Goal: Task Accomplishment & Management: Manage account settings

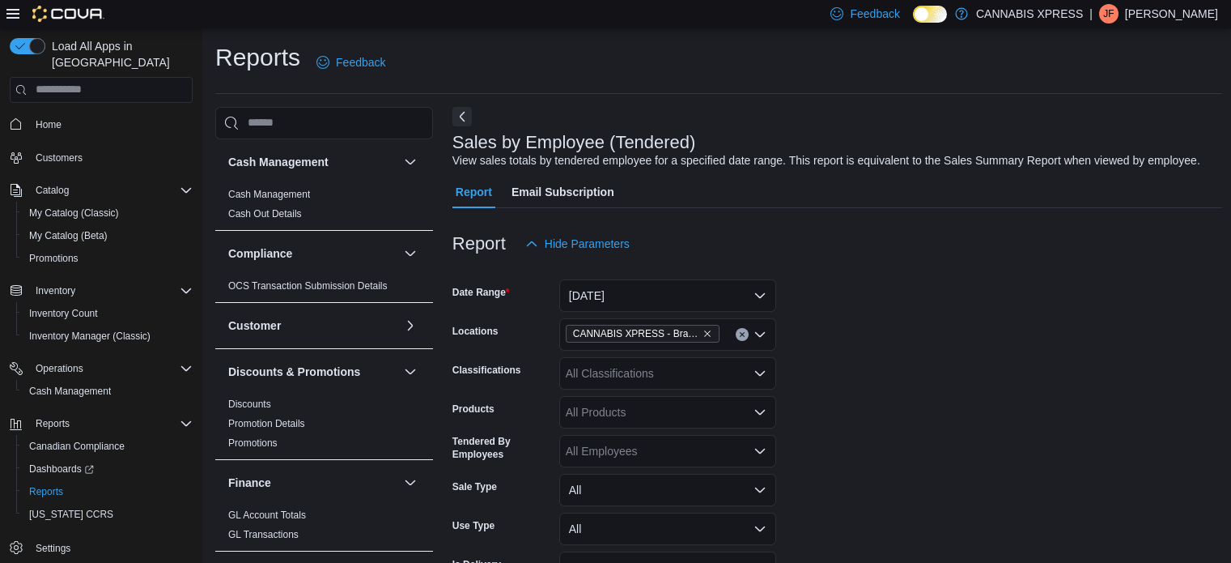
scroll to position [567, 0]
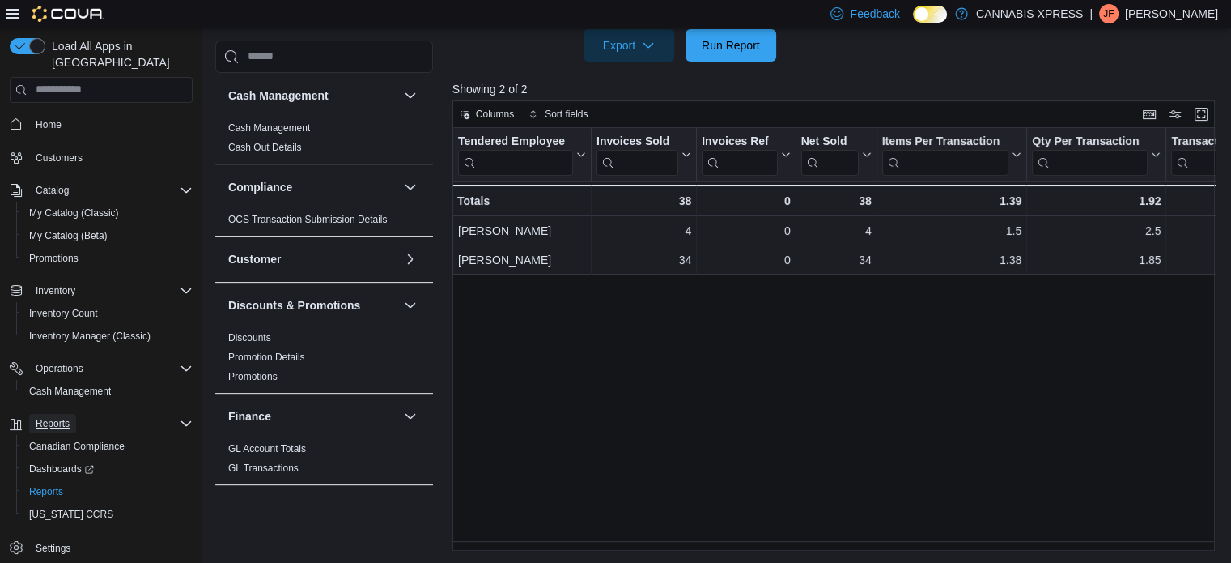
click at [61, 417] on span "Reports" at bounding box center [53, 423] width 34 height 13
click at [62, 485] on span "Reports" at bounding box center [46, 491] width 34 height 13
click at [712, 53] on span "Run Report" at bounding box center [730, 44] width 71 height 32
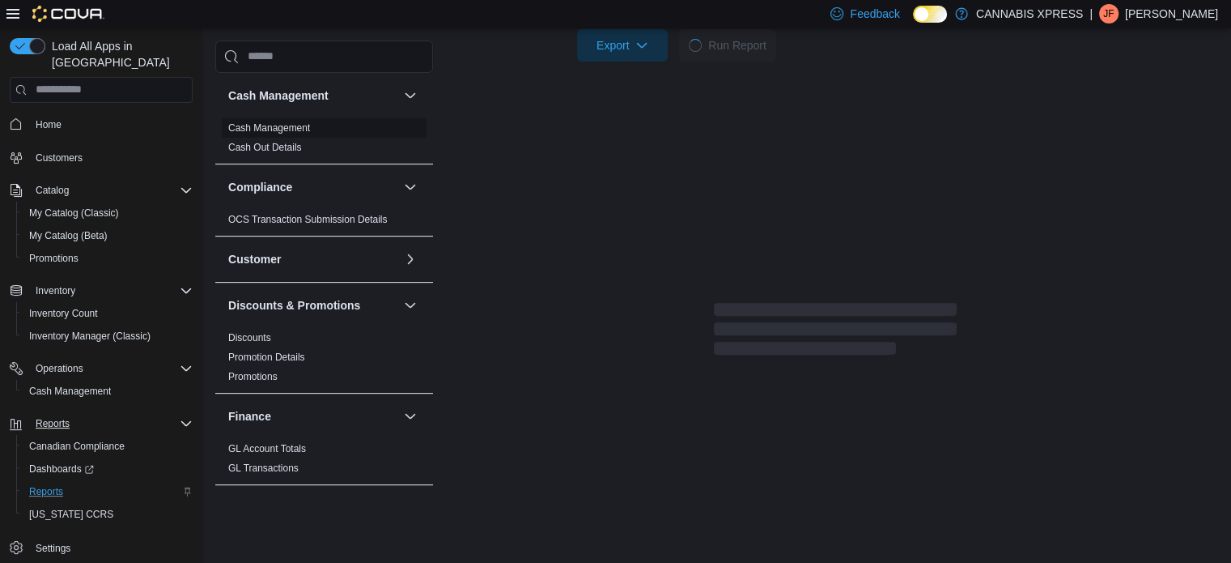
click at [280, 118] on span "Cash Management" at bounding box center [324, 127] width 205 height 19
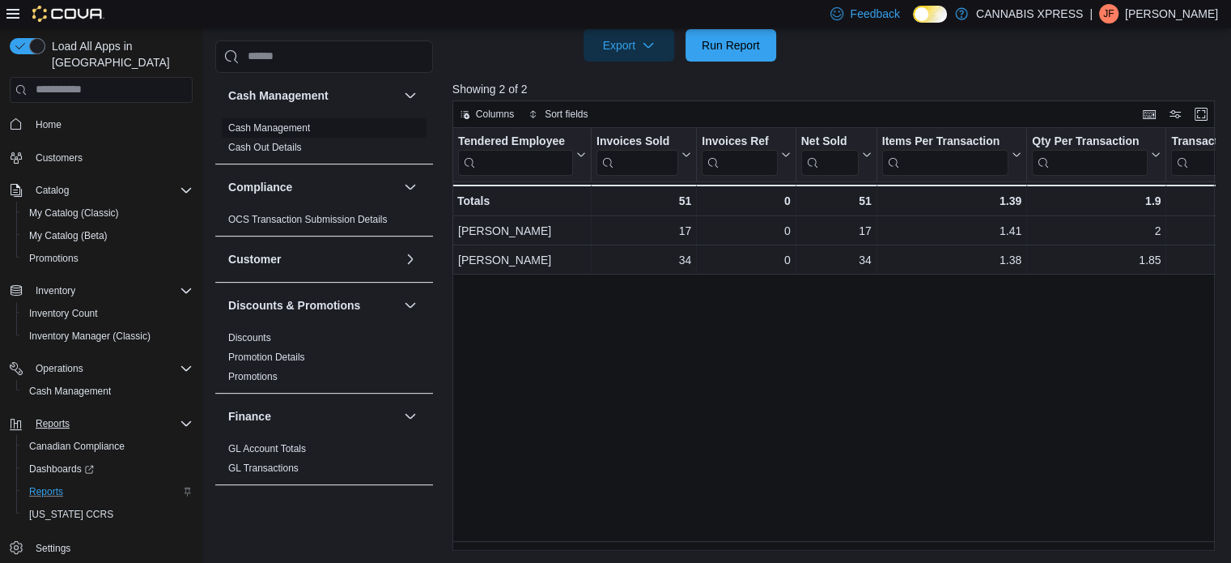
click at [284, 132] on link "Cash Management" at bounding box center [269, 127] width 82 height 11
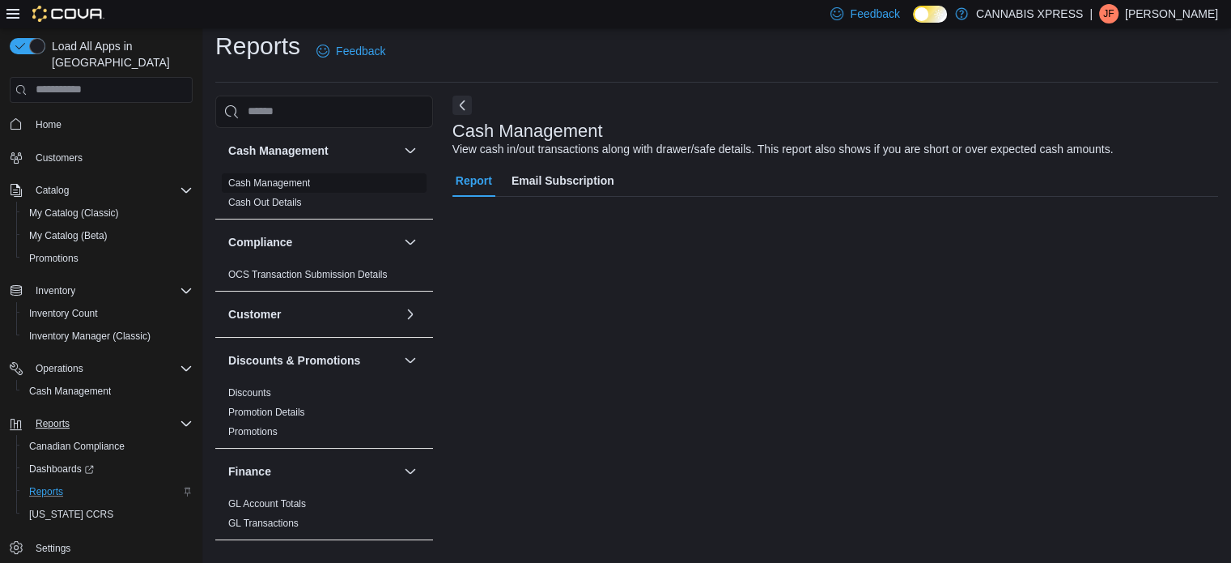
scroll to position [11, 0]
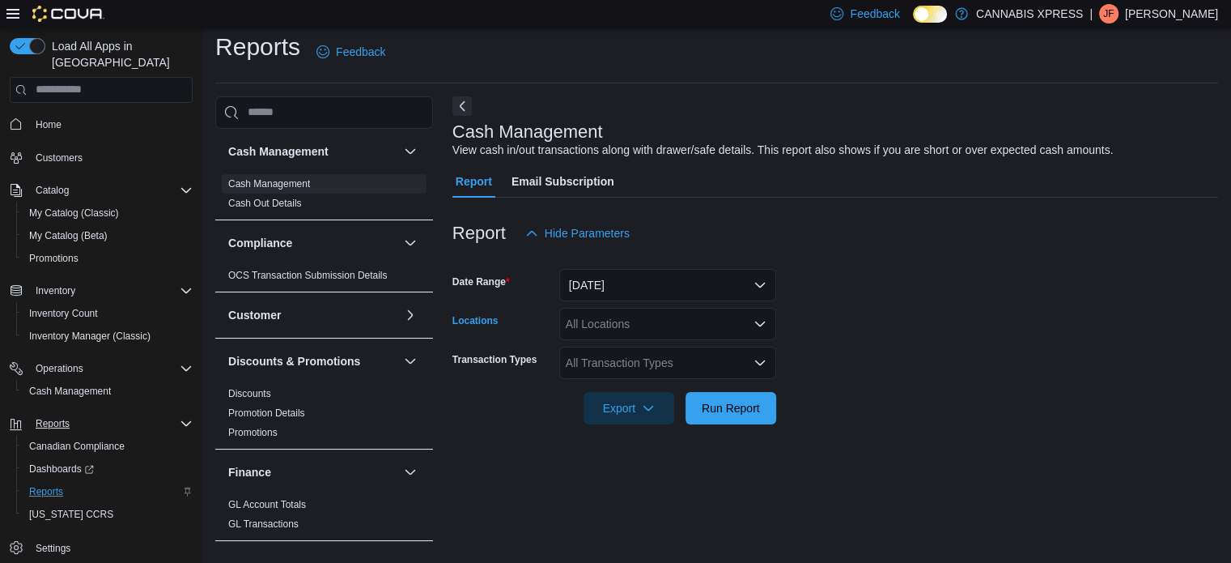
click at [703, 319] on div "All Locations" at bounding box center [667, 324] width 217 height 32
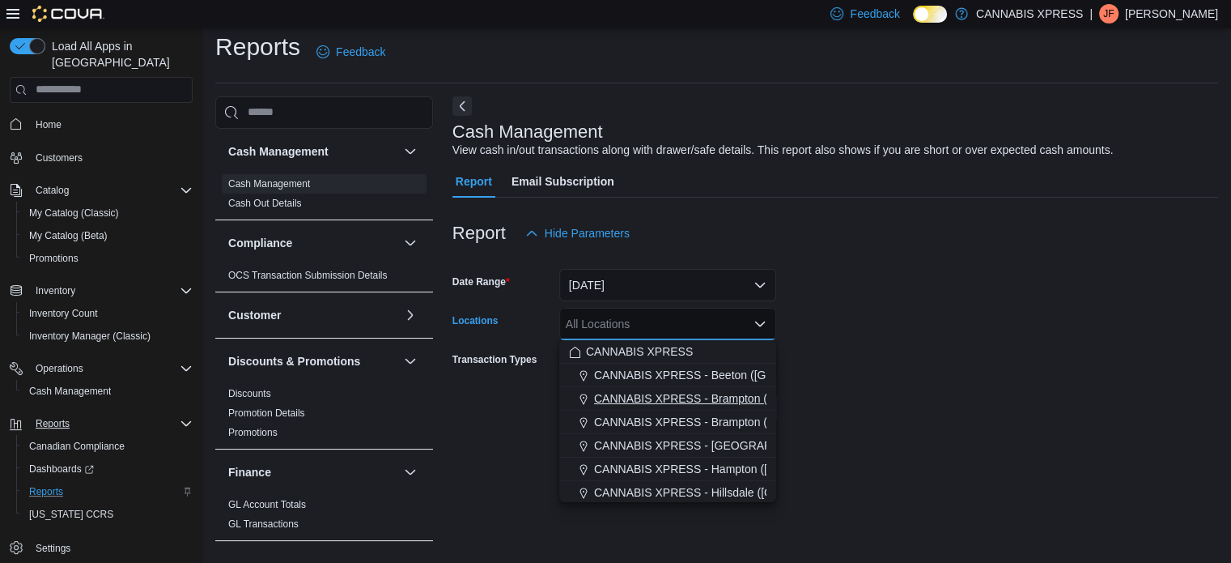
click at [735, 397] on span "CANNABIS XPRESS - Brampton ([GEOGRAPHIC_DATA])" at bounding box center [741, 398] width 295 height 16
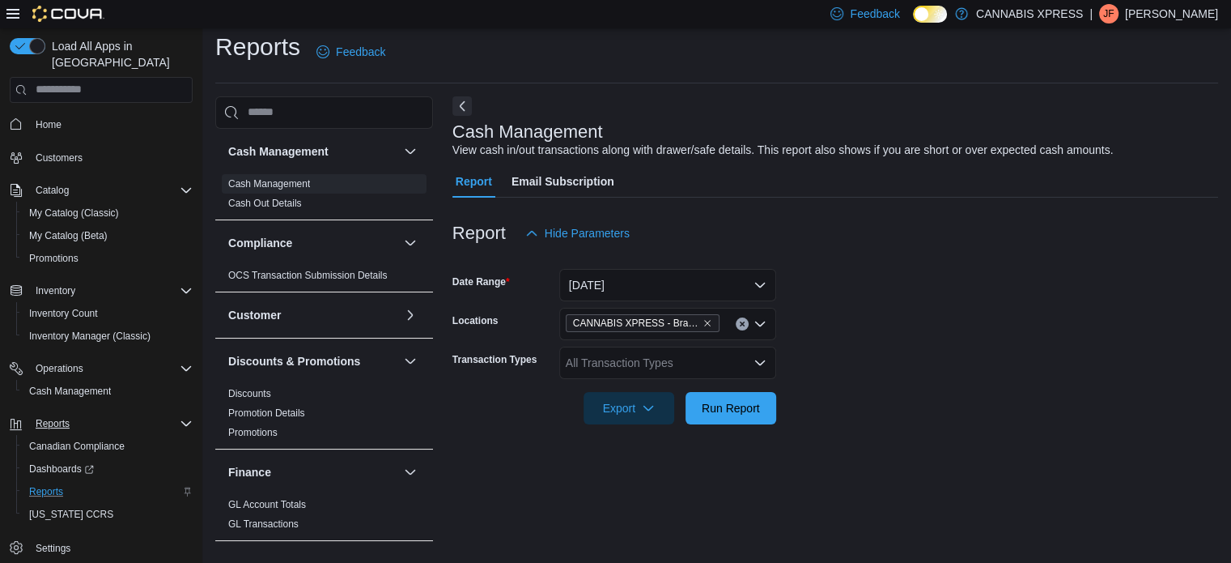
click at [833, 388] on div at bounding box center [835, 385] width 766 height 13
click at [758, 324] on icon "Open list of options" at bounding box center [760, 323] width 10 height 5
click at [827, 316] on form "Date Range Today Locations CANNABIS XPRESS - Brampton (Hurontario Street) Trans…" at bounding box center [835, 336] width 766 height 175
click at [719, 409] on span "Run Report" at bounding box center [731, 407] width 58 height 16
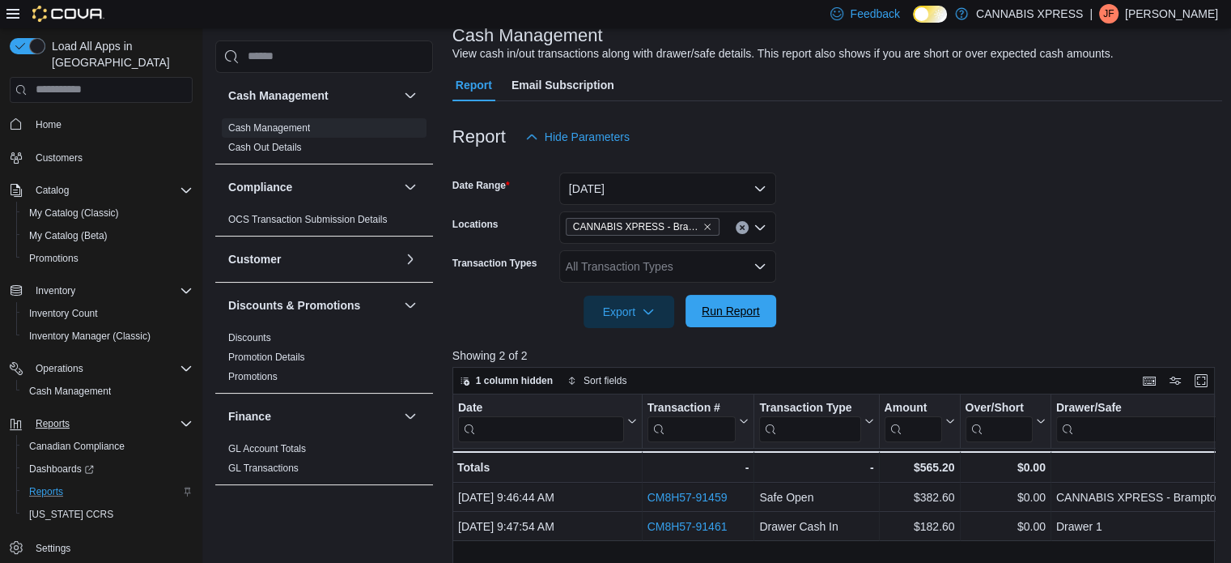
scroll to position [108, 0]
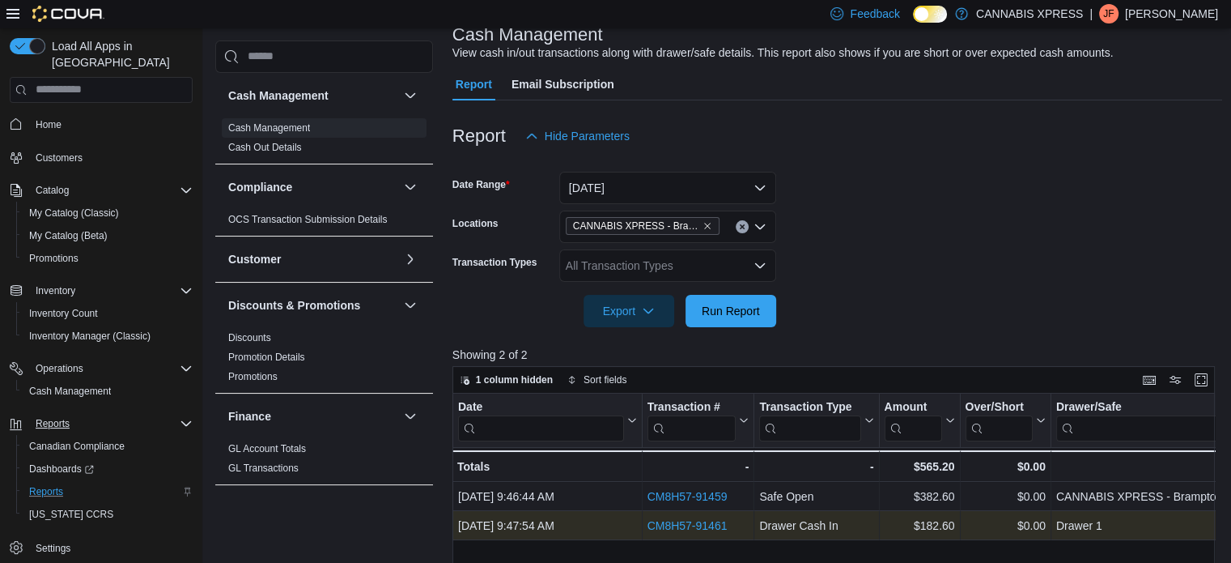
click at [706, 519] on link "CM8H57-91461" at bounding box center [687, 525] width 80 height 13
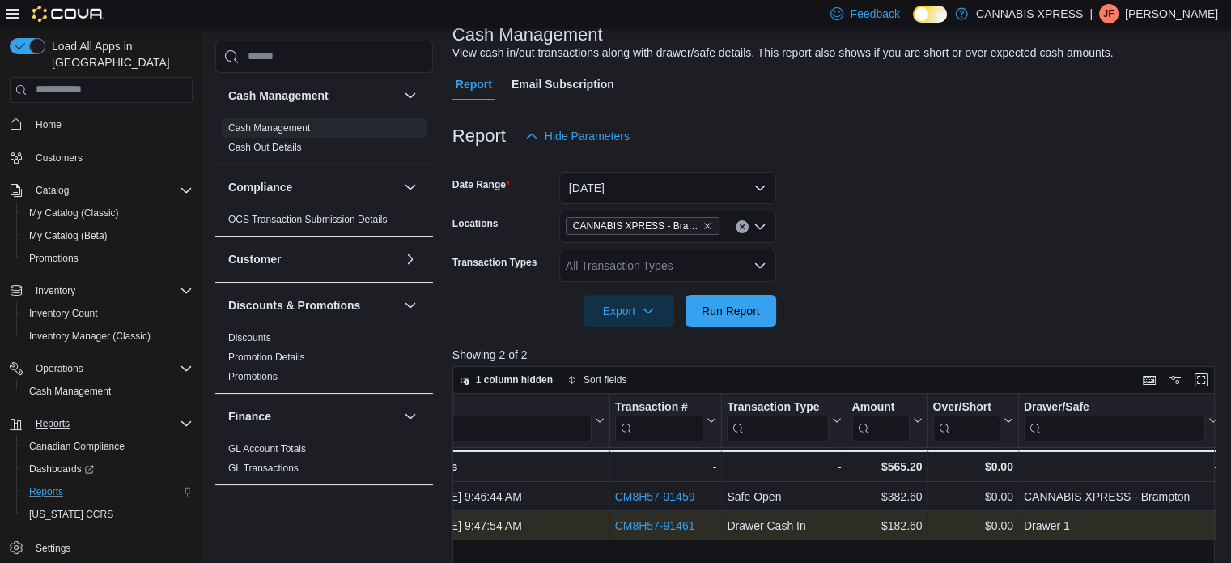
click at [656, 524] on link "CM8H57-91461" at bounding box center [654, 525] width 80 height 13
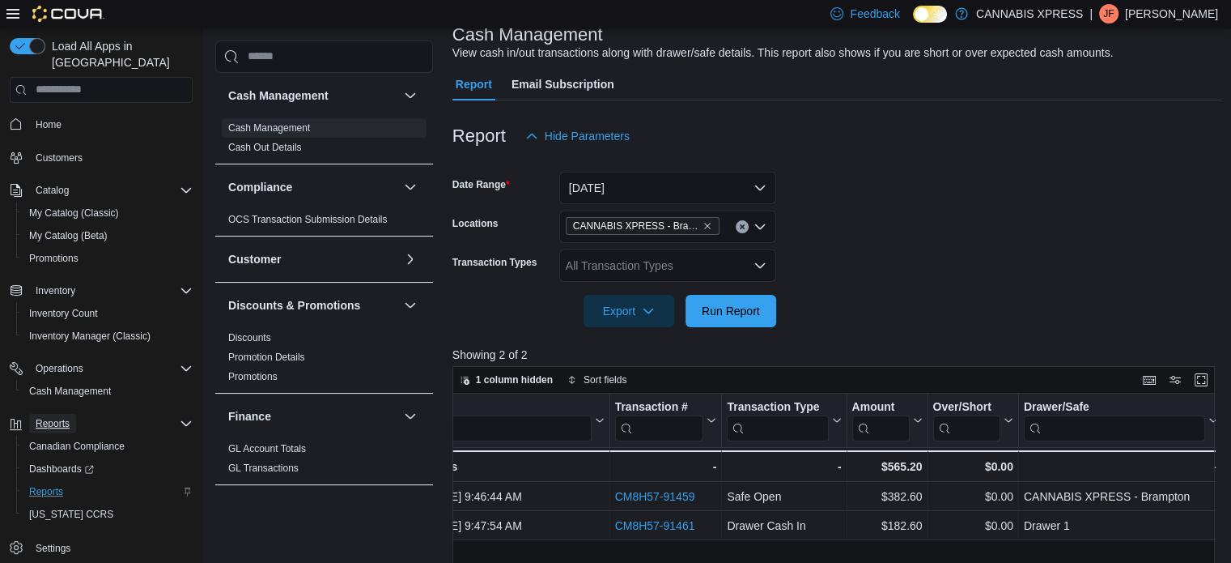
click at [59, 417] on span "Reports" at bounding box center [53, 423] width 34 height 13
click at [180, 284] on icon "Complex example" at bounding box center [186, 290] width 13 height 13
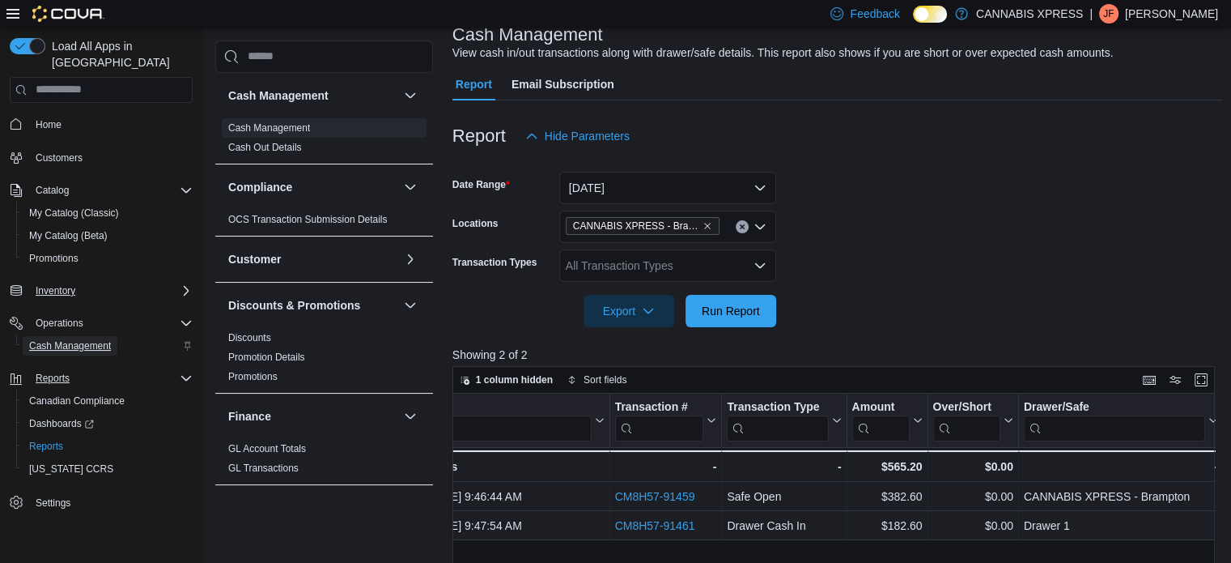
click at [88, 336] on span "Cash Management" at bounding box center [70, 345] width 82 height 19
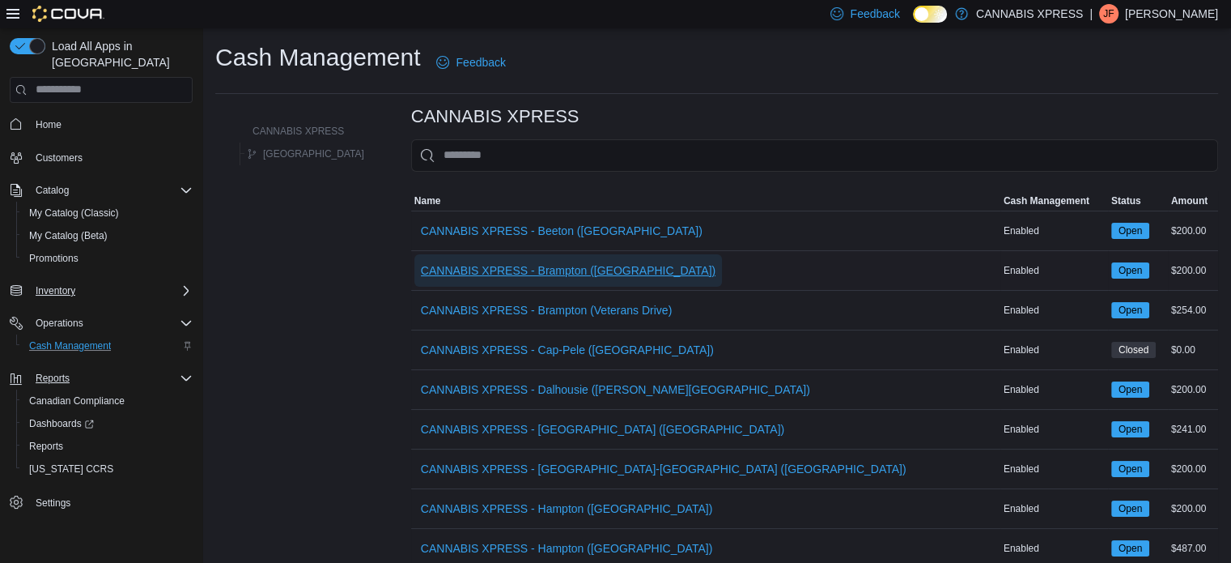
click at [529, 279] on span "CANNABIS XPRESS - Brampton ([GEOGRAPHIC_DATA])" at bounding box center [568, 270] width 295 height 32
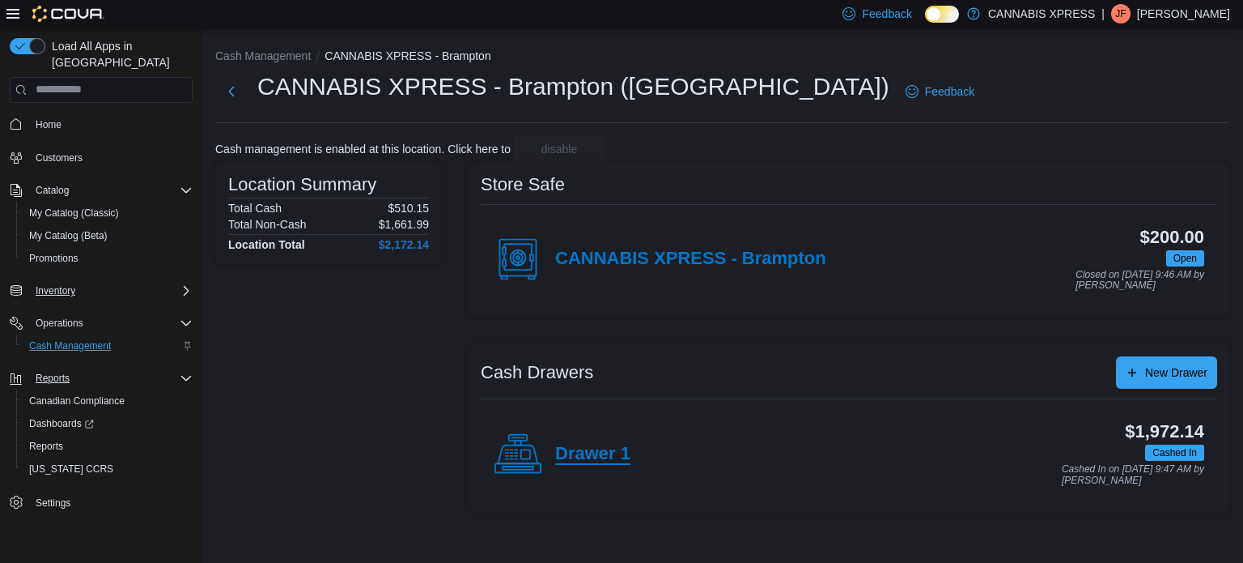
click at [599, 452] on h4 "Drawer 1" at bounding box center [592, 454] width 75 height 21
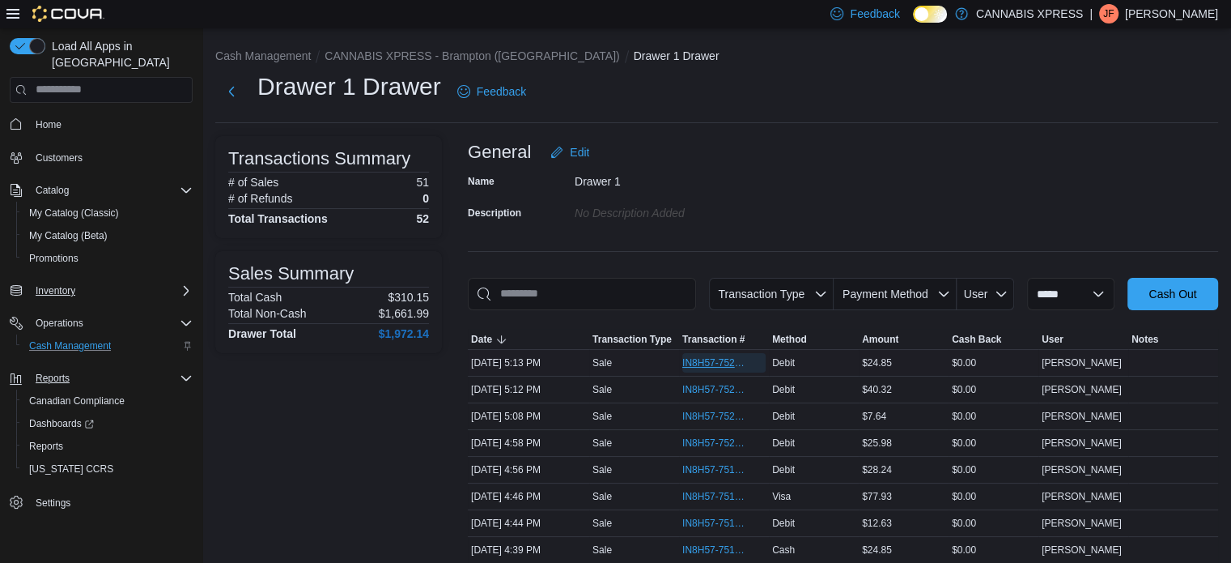
click at [750, 359] on span "IN8H57-752029" at bounding box center [715, 362] width 67 height 13
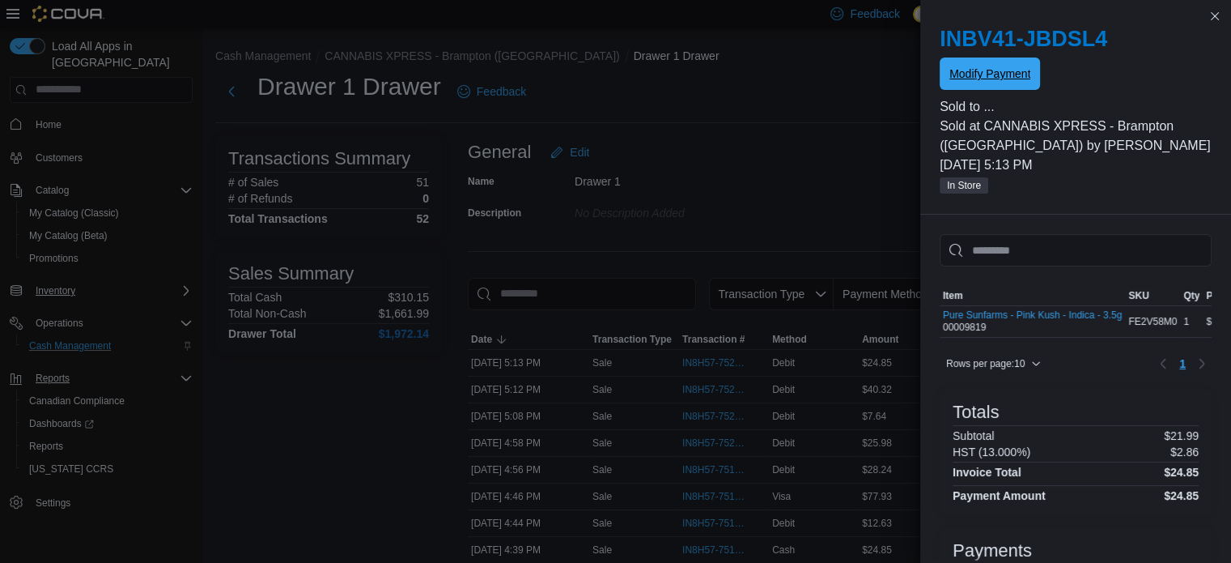
click at [1017, 66] on span "Modify Payment" at bounding box center [990, 73] width 81 height 32
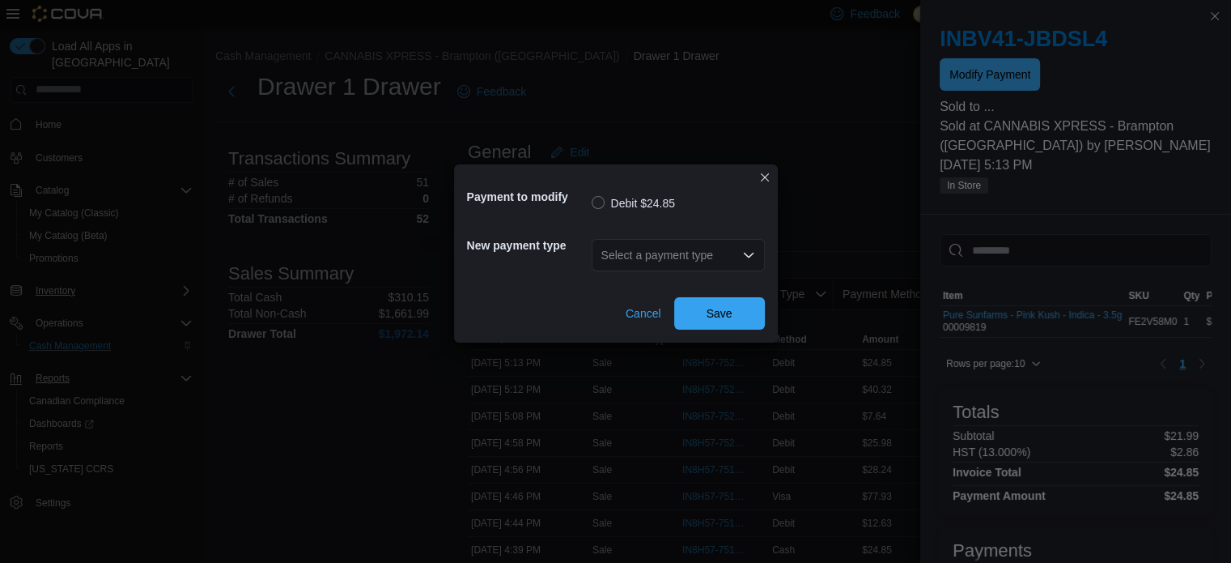
click at [702, 258] on div "Select a payment type" at bounding box center [678, 255] width 173 height 32
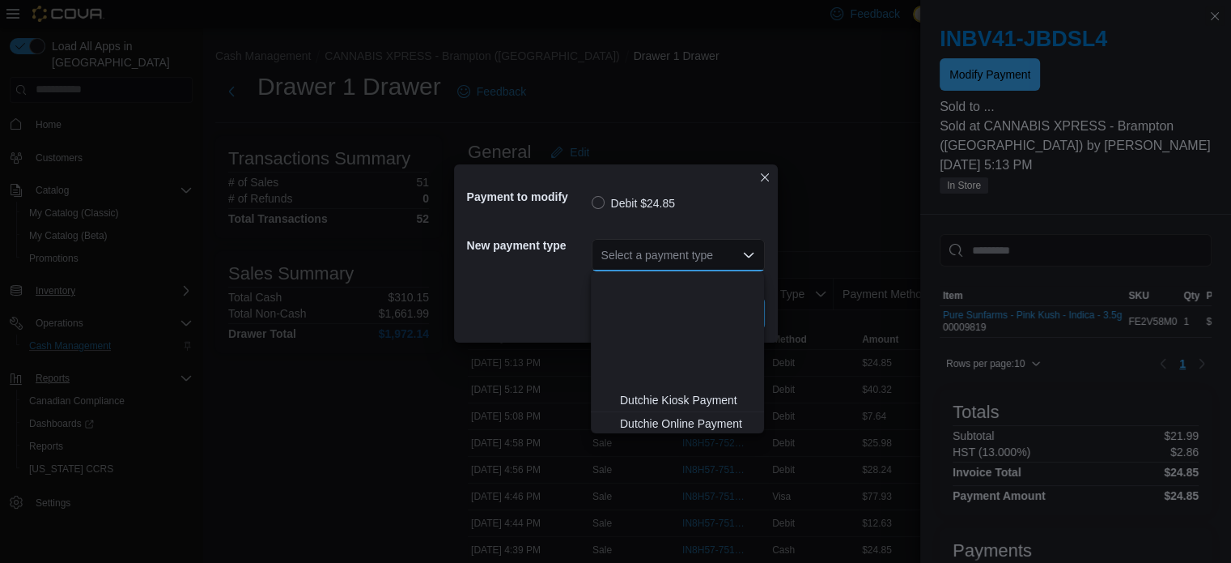
scroll to position [167, 0]
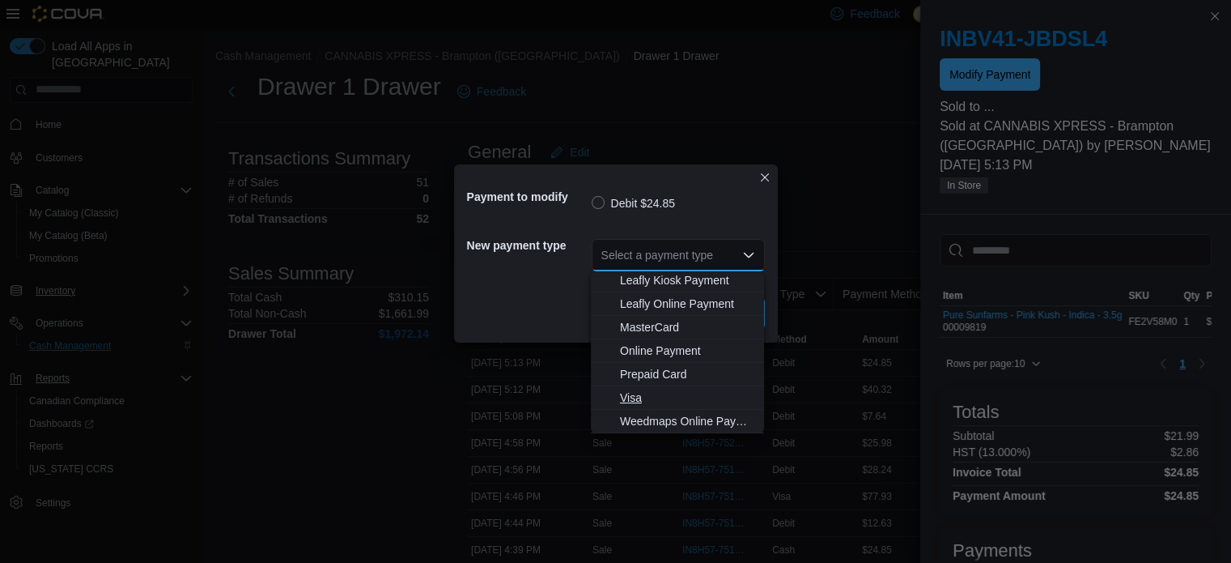
click at [703, 393] on span "Visa" at bounding box center [687, 397] width 134 height 16
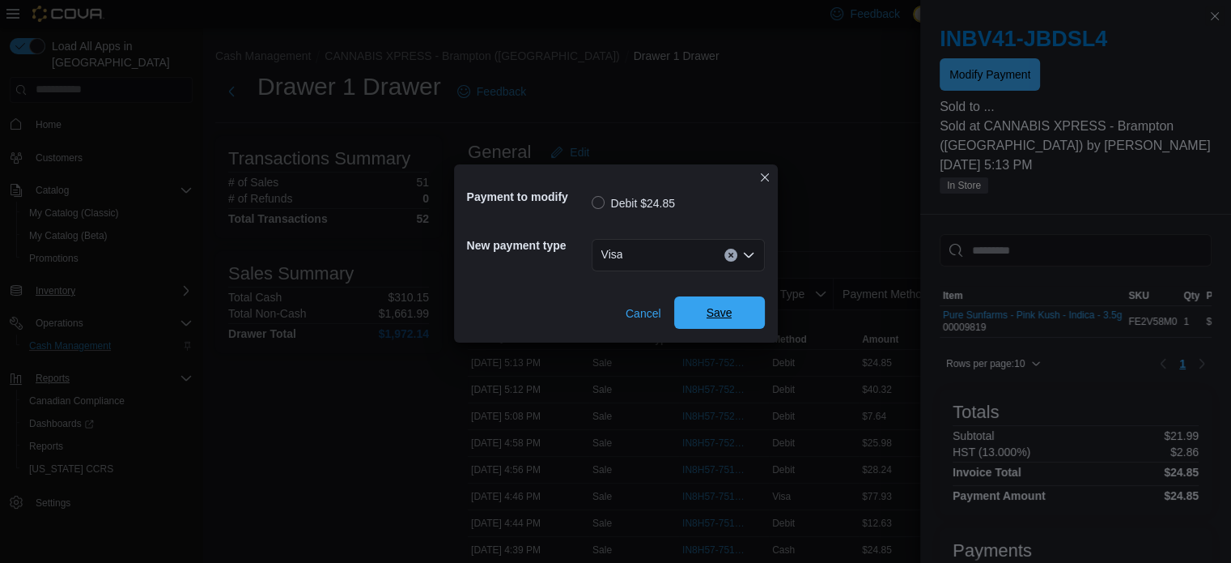
click at [720, 317] on span "Save" at bounding box center [720, 312] width 26 height 16
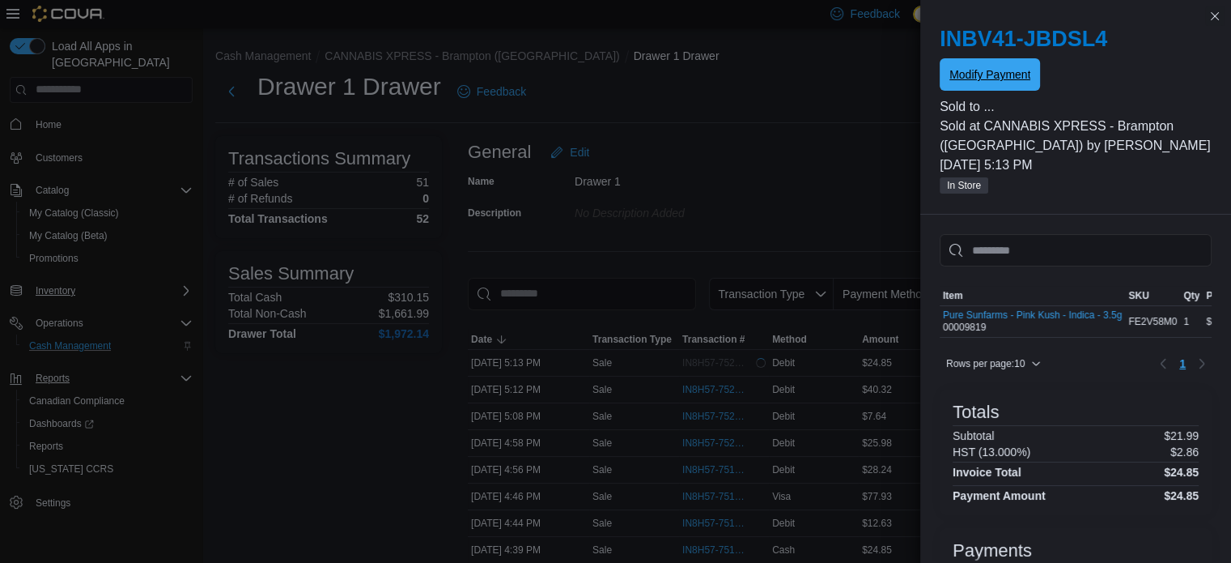
scroll to position [0, 0]
click at [1010, 87] on span "Modify Payment" at bounding box center [990, 73] width 81 height 32
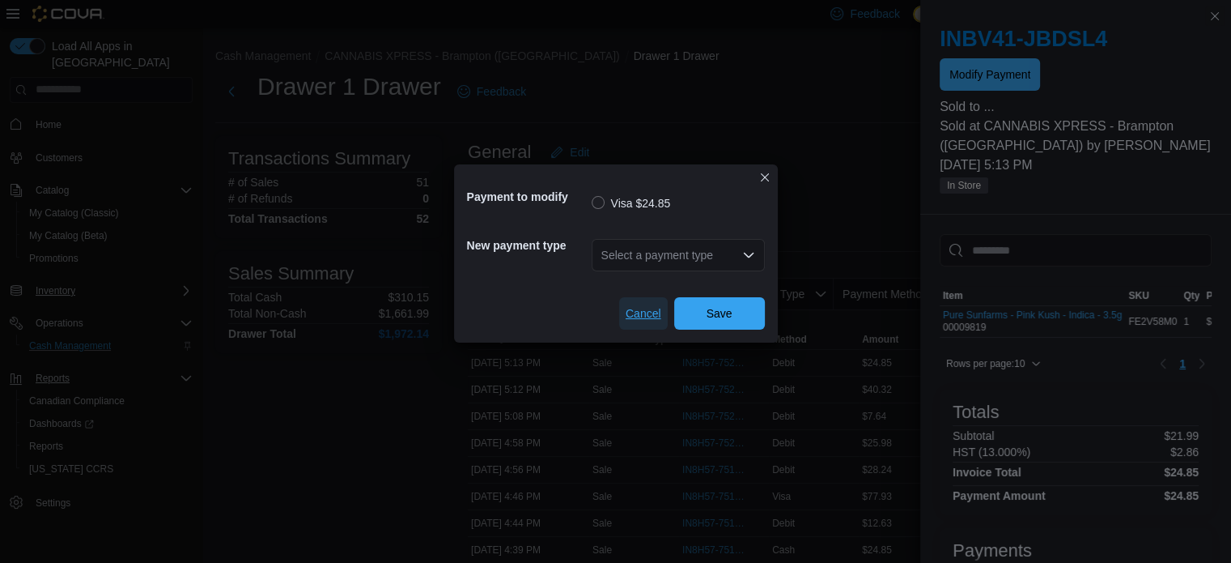
click at [648, 312] on span "Cancel" at bounding box center [644, 313] width 36 height 16
